Goal: Task Accomplishment & Management: Manage account settings

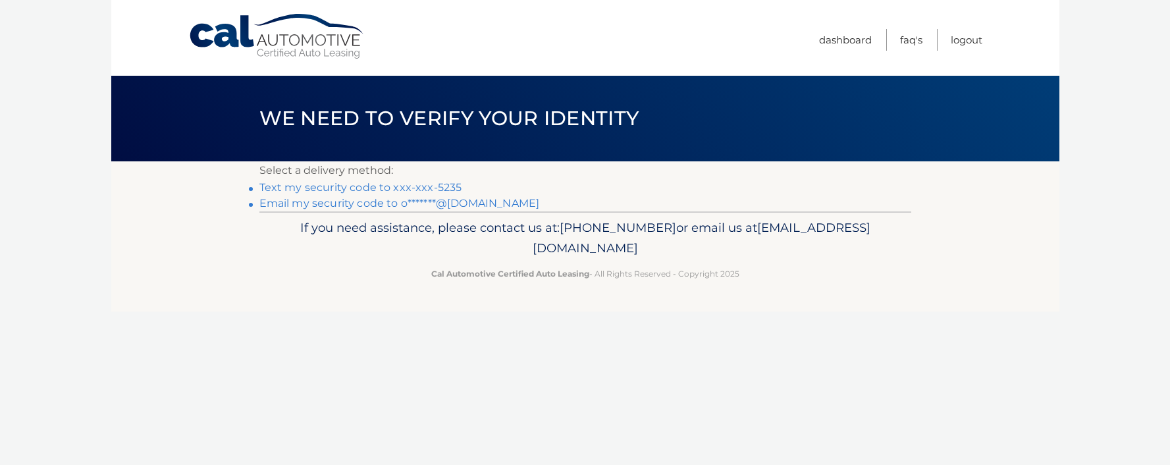
click at [428, 190] on link "Text my security code to xxx-xxx-5235" at bounding box center [360, 187] width 203 height 13
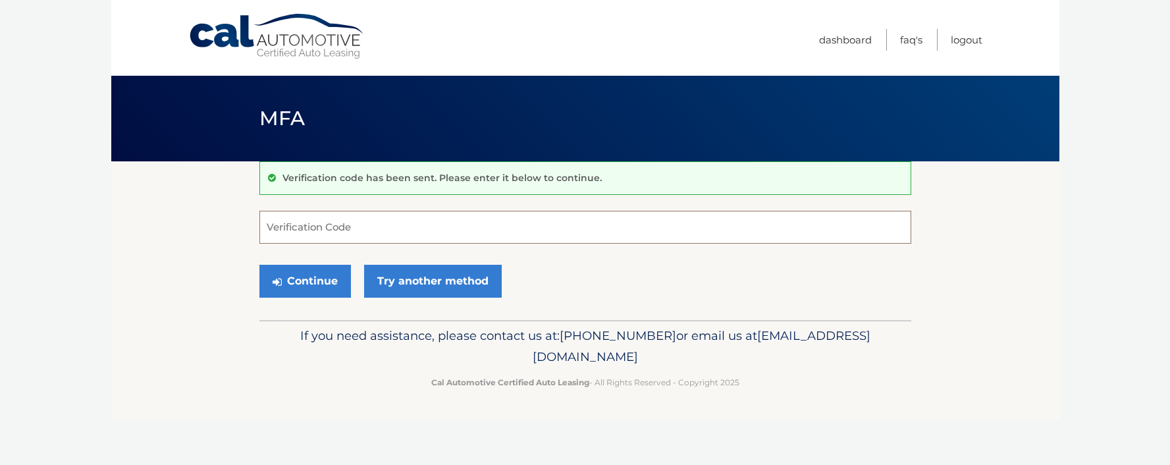
click at [374, 225] on input "Verification Code" at bounding box center [585, 227] width 652 height 33
type input "198628"
click at [321, 288] on button "Continue" at bounding box center [305, 281] width 92 height 33
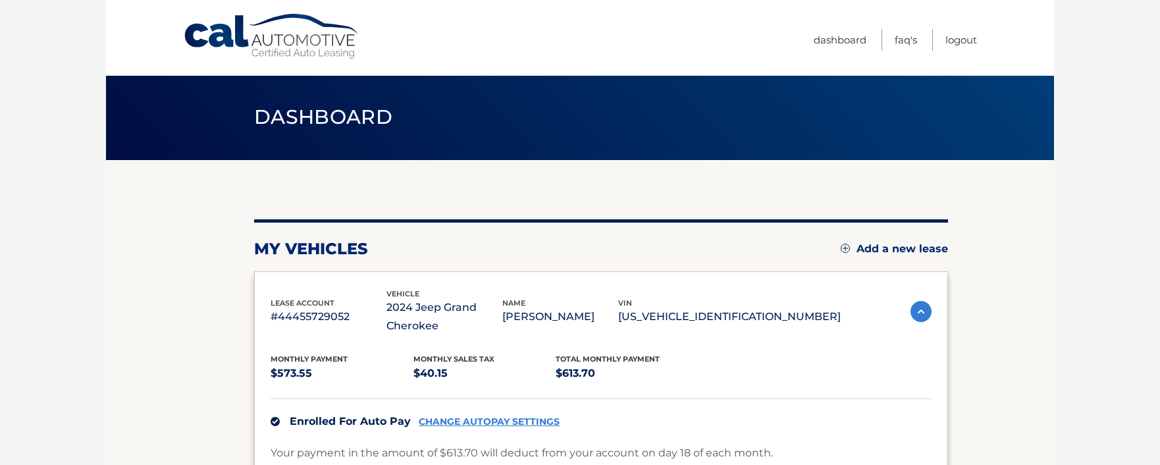
scroll to position [3, 0]
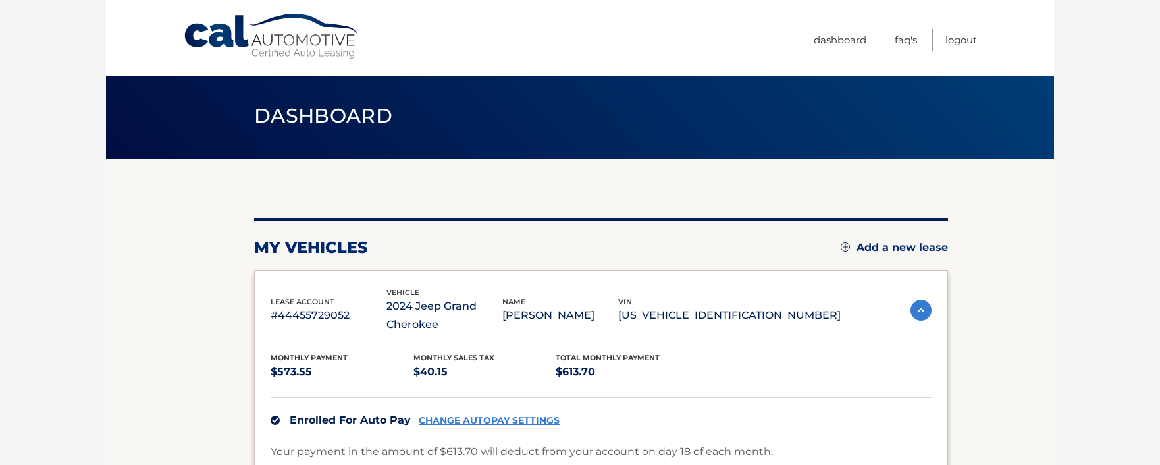
click at [501, 416] on link "CHANGE AUTOPAY SETTINGS" at bounding box center [489, 420] width 141 height 11
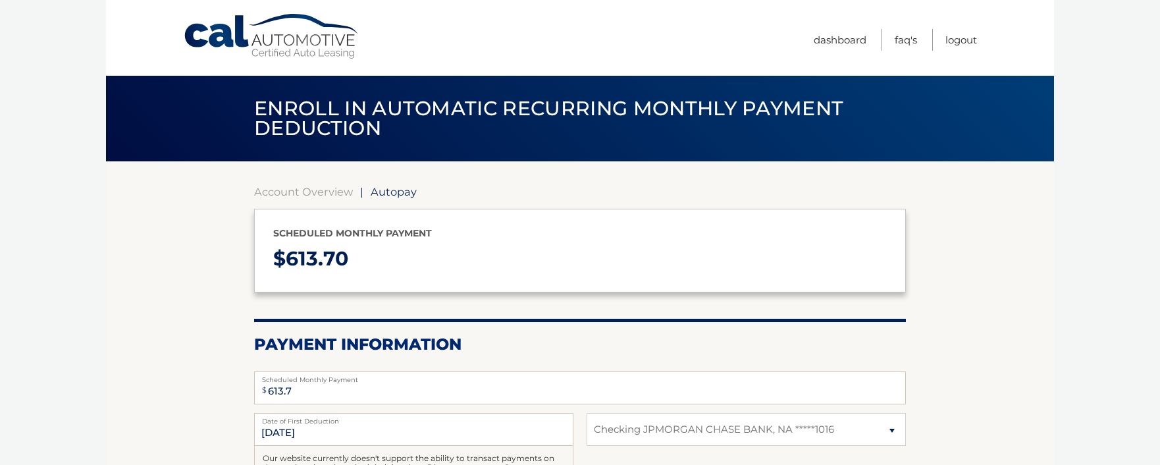
select select "MzdiMzdiMjYtZjlhZi00Yjk2LThjMjYtNTljM2MzZjUwYWMx"
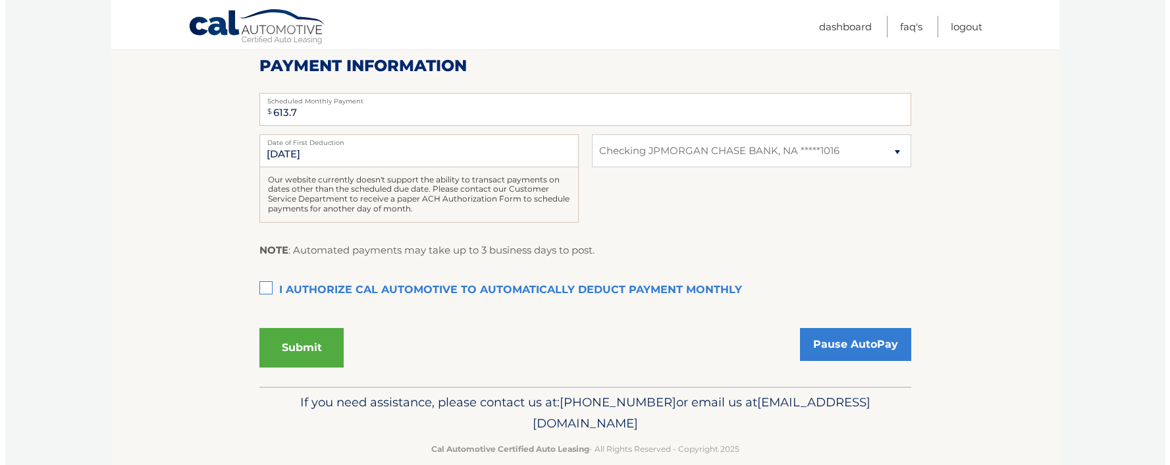
scroll to position [296, 0]
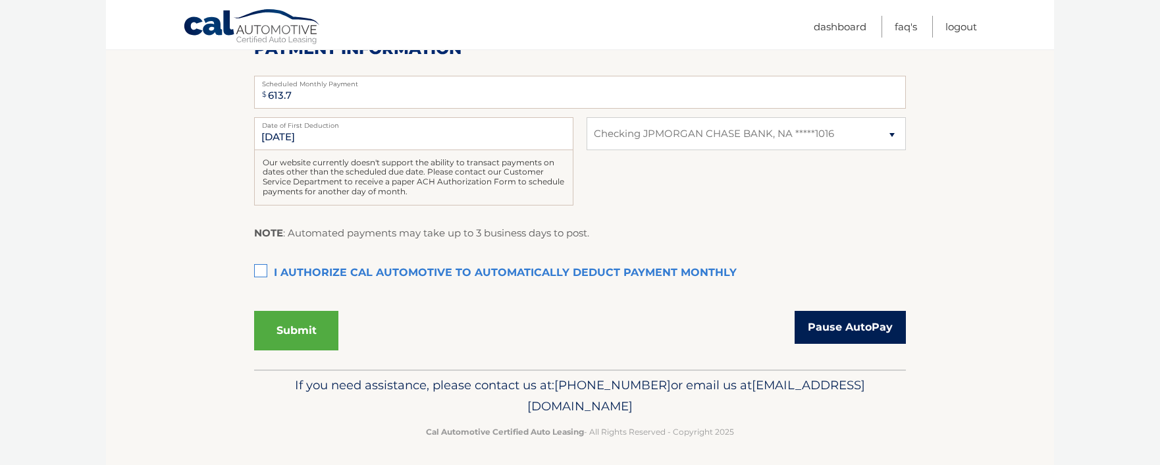
click at [852, 318] on link "Pause AutoPay" at bounding box center [850, 327] width 111 height 33
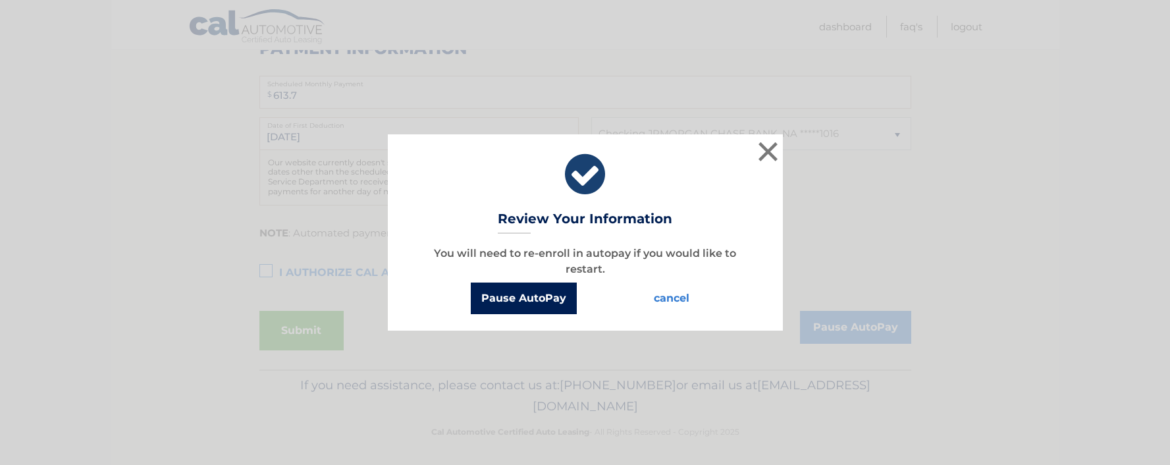
click at [537, 301] on button "Pause AutoPay" at bounding box center [524, 299] width 106 height 32
click at [533, 294] on button "Pause AutoPay" at bounding box center [524, 299] width 106 height 32
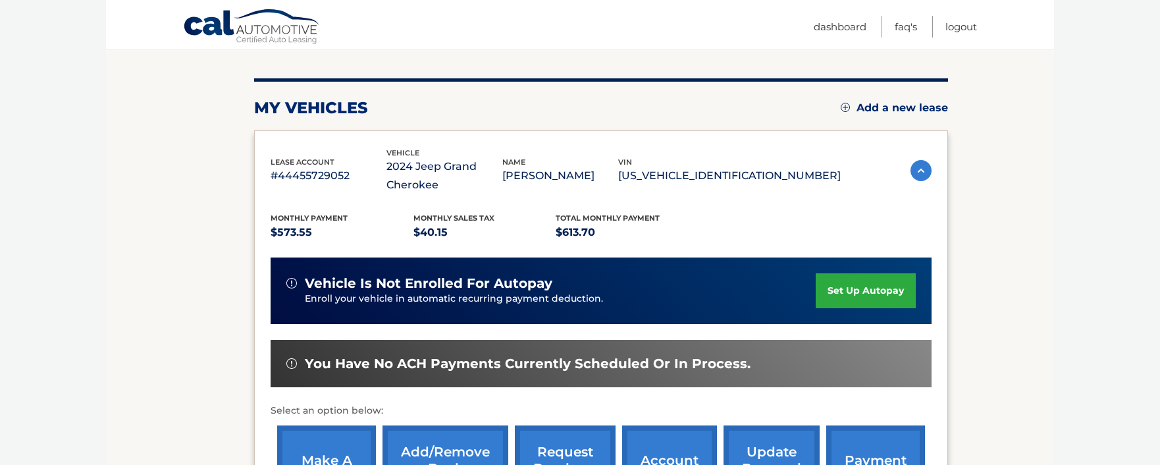
scroll to position [220, 0]
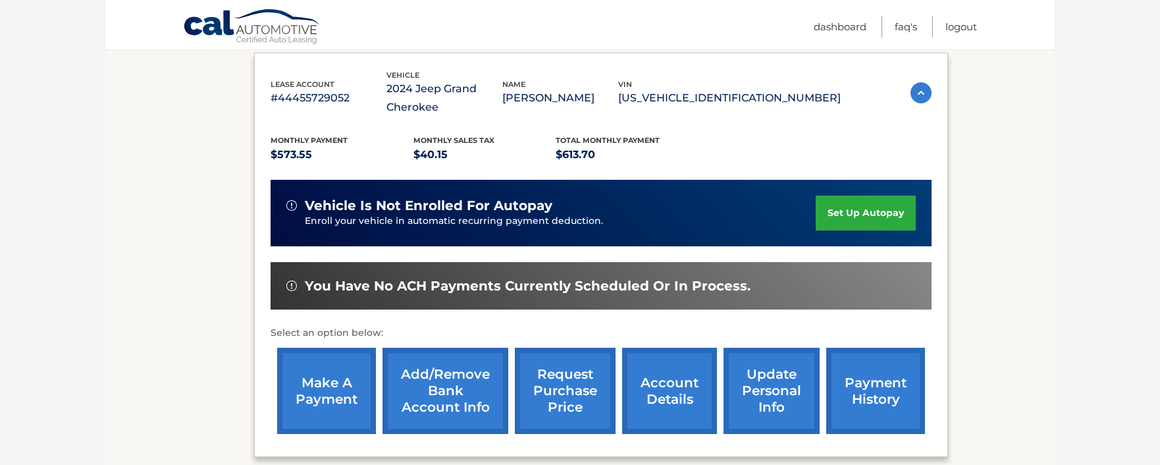
click at [453, 386] on link "Add/Remove bank account info" at bounding box center [446, 391] width 126 height 86
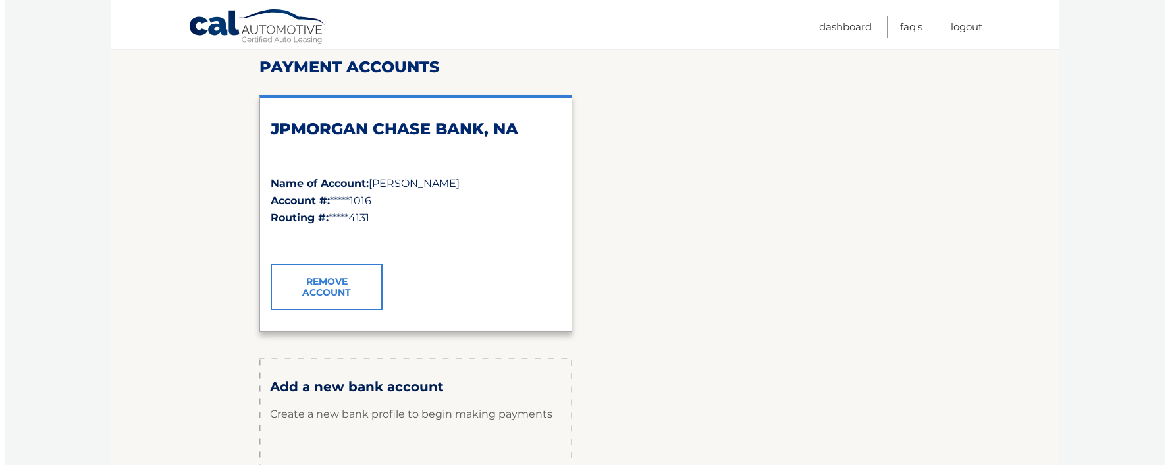
scroll to position [369, 0]
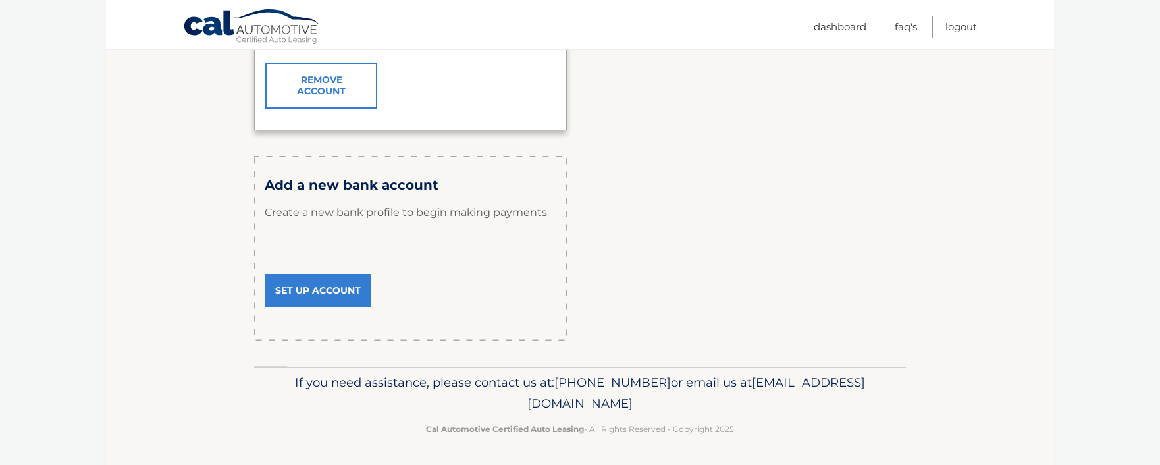
click at [324, 76] on link "Remove Account" at bounding box center [321, 86] width 112 height 46
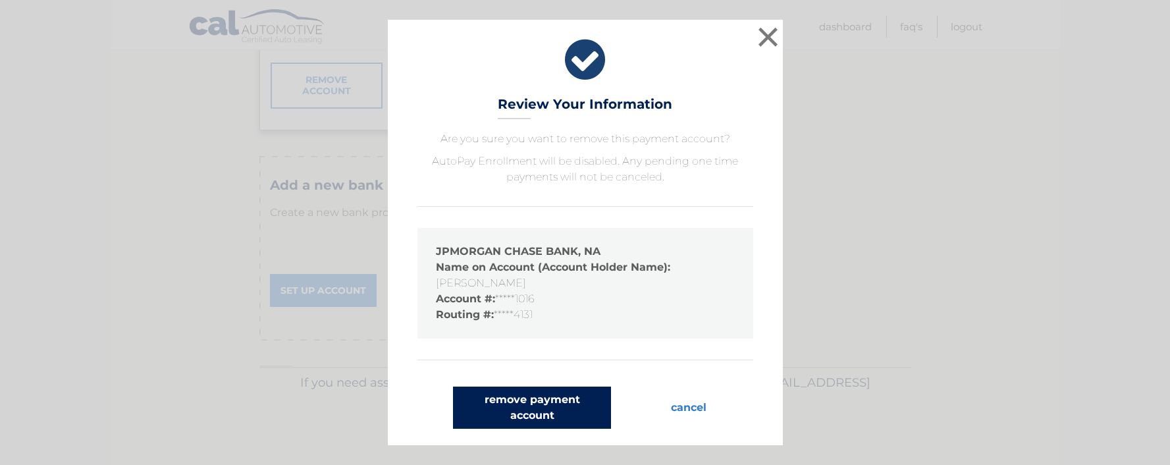
click at [555, 396] on button "remove payment account" at bounding box center [532, 408] width 158 height 42
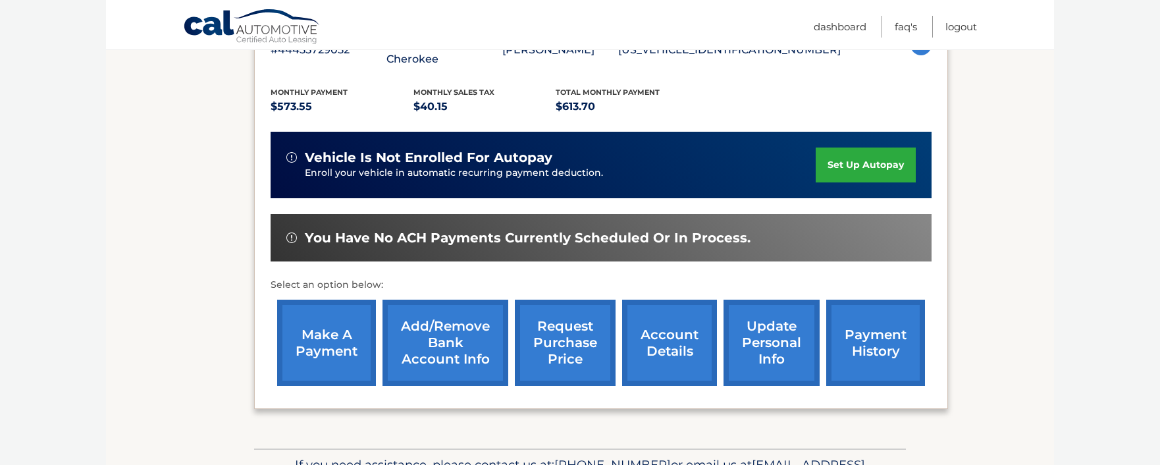
scroll to position [348, 0]
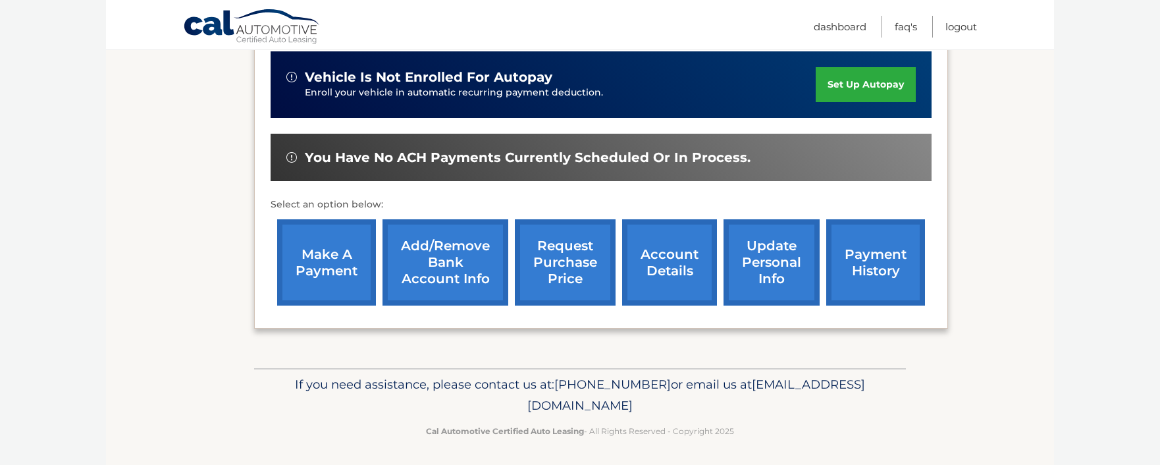
click at [676, 270] on link "account details" at bounding box center [669, 262] width 95 height 86
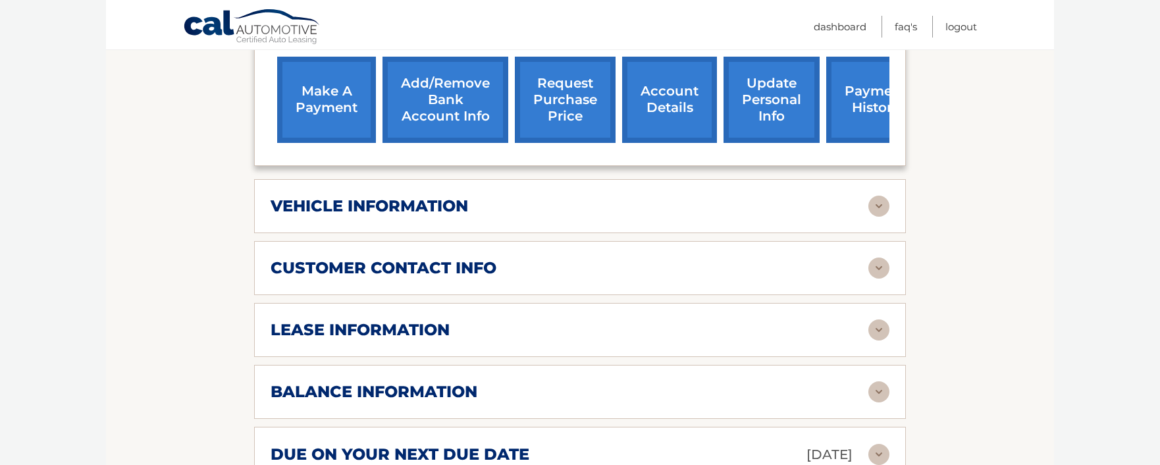
scroll to position [617, 0]
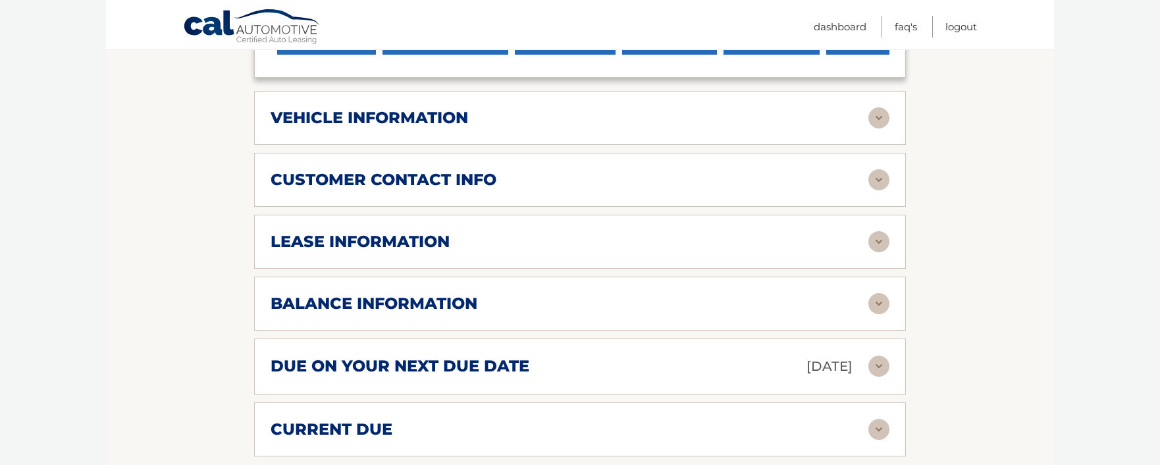
click at [881, 240] on img at bounding box center [879, 241] width 21 height 21
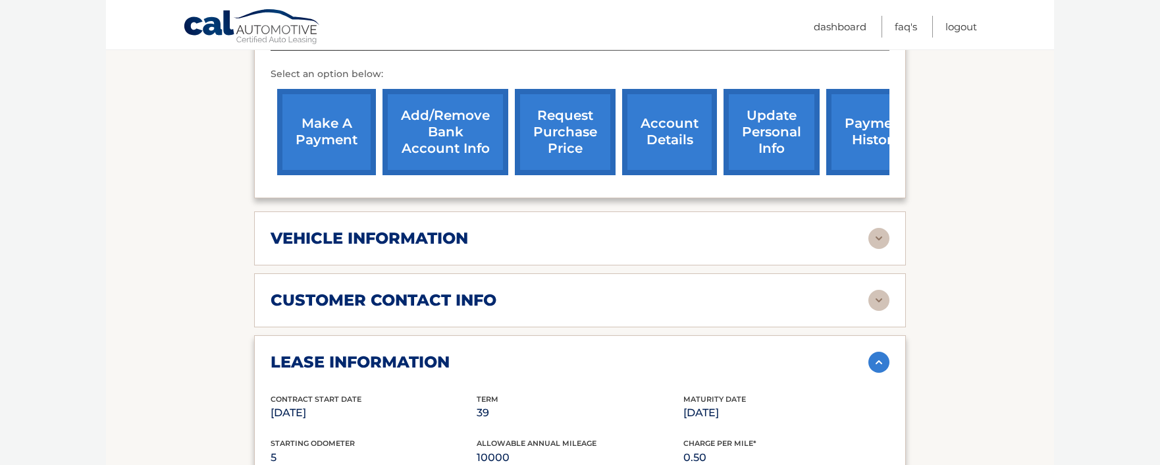
scroll to position [495, 0]
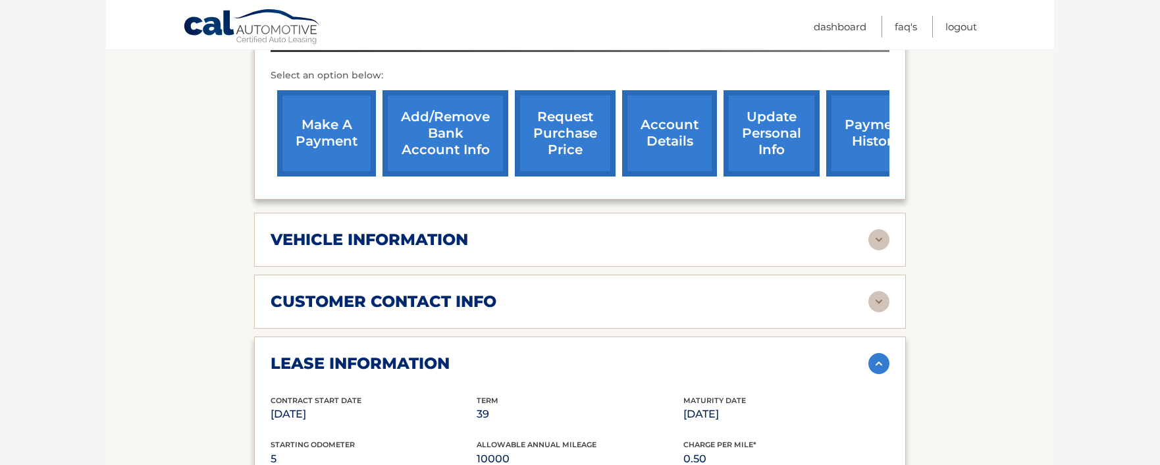
click at [875, 298] on img at bounding box center [879, 301] width 21 height 21
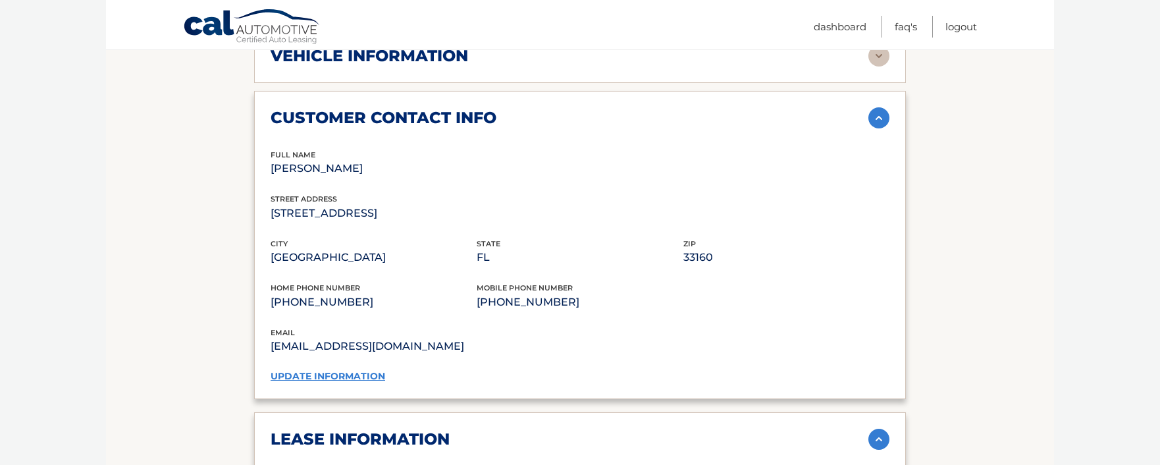
scroll to position [0, 0]
